Goal: Task Accomplishment & Management: Use online tool/utility

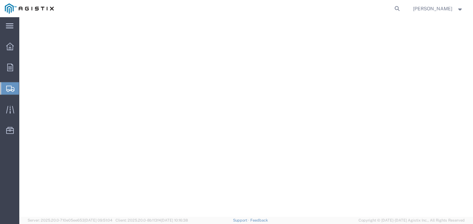
select select
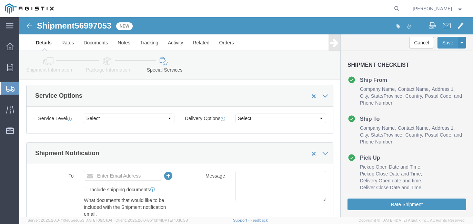
scroll to position [265, 0]
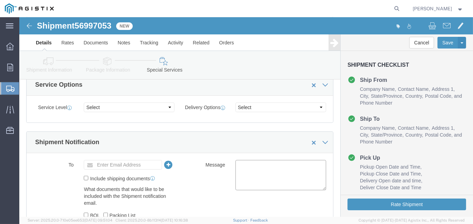
click textarea
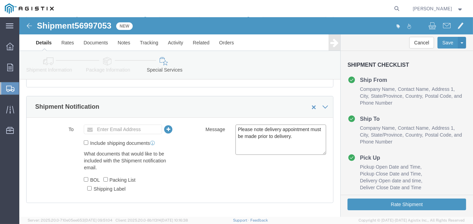
scroll to position [334, 0]
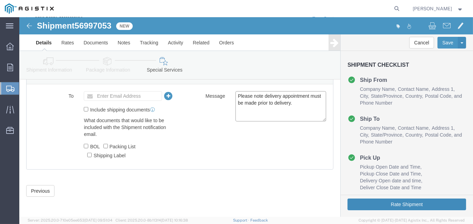
type textarea "Please note delivery appointment must be made prior to delivery."
click button "Rate Shipment"
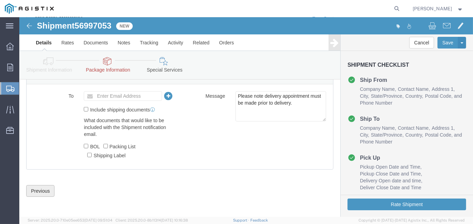
click button "Previous"
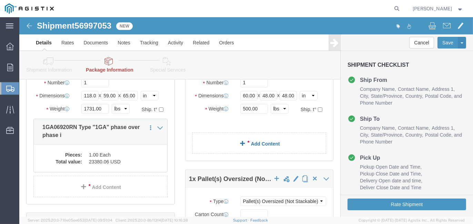
scroll to position [81, 0]
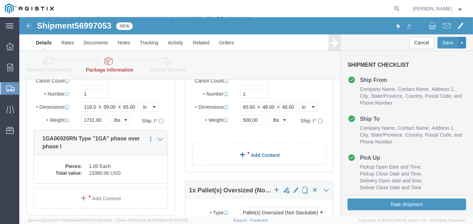
click link "Add Content"
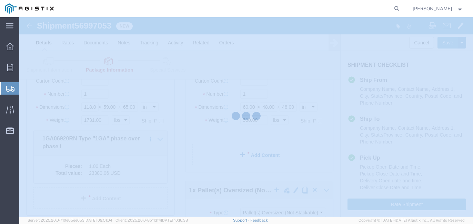
click at [258, 156] on div at bounding box center [245, 117] width 453 height 200
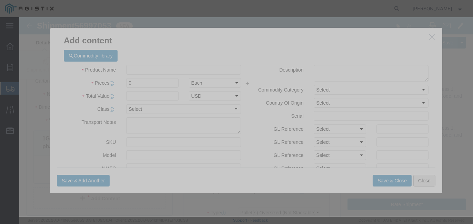
click button "Close"
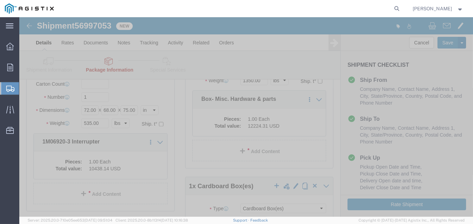
scroll to position [219, 0]
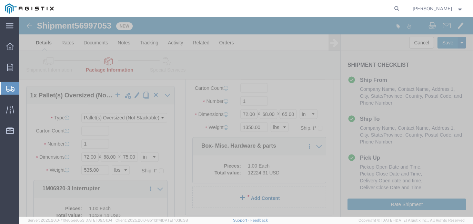
click link "Add Content"
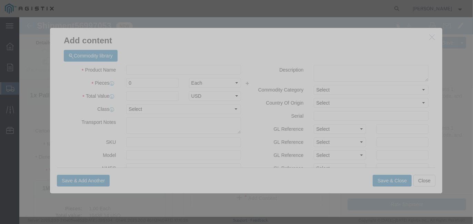
click icon "button"
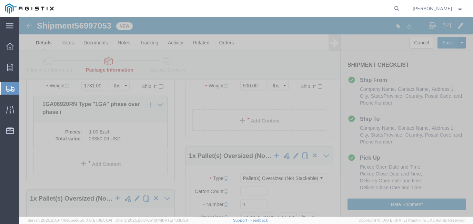
scroll to position [81, 0]
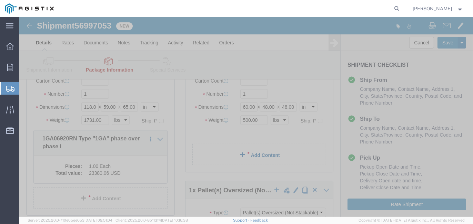
click link "Add Content"
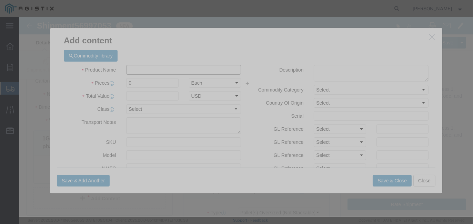
click input "text"
type input "Conduit and raceway"
drag, startPoint x: 130, startPoint y: 65, endPoint x: 31, endPoint y: 61, distance: 99.0
click div "Commodity library Product Name Conduit and raceway Pieces 0 Select Bag Barrels …"
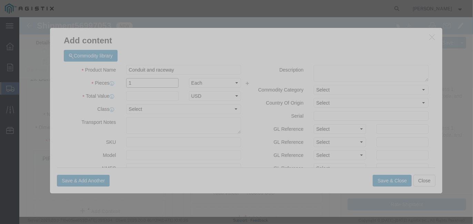
type input "1"
click input "text"
type input "7636.31"
click button "Save & Close"
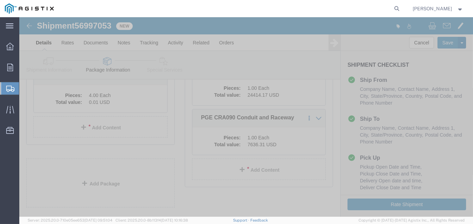
scroll to position [523, 0]
click link "Delete this content"
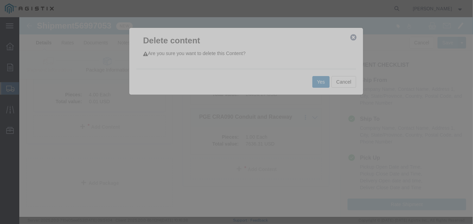
click button "Yes"
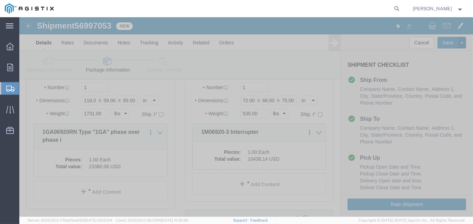
select select "PONS"
select select "CBOX"
select select "POST"
select select "PONS"
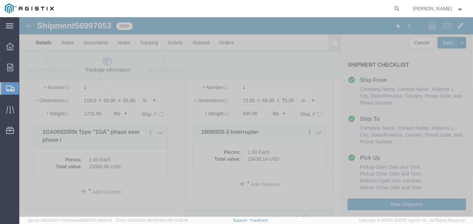
select select "BNDL"
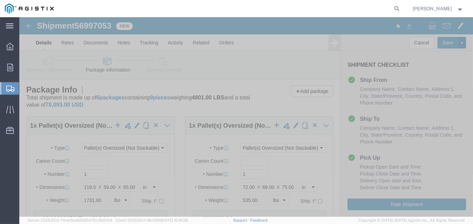
scroll to position [0, 0]
click button "Rate Shipment"
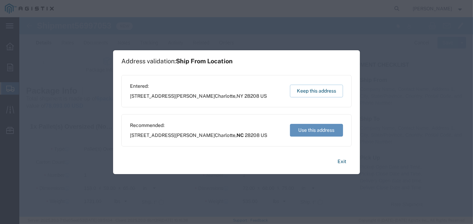
click at [319, 130] on button "Use this address" at bounding box center [316, 130] width 53 height 13
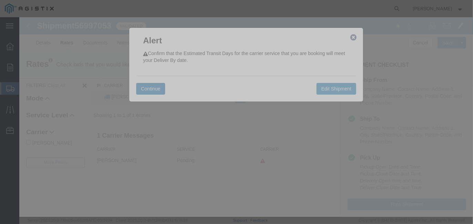
click at [149, 94] on button "Continue" at bounding box center [150, 89] width 29 height 12
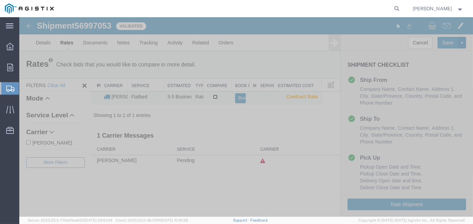
click at [214, 95] on input "checkbox" at bounding box center [215, 97] width 4 height 4
checkbox input "true"
click at [239, 98] on button "Book" at bounding box center [240, 98] width 11 height 10
